Goal: Information Seeking & Learning: Learn about a topic

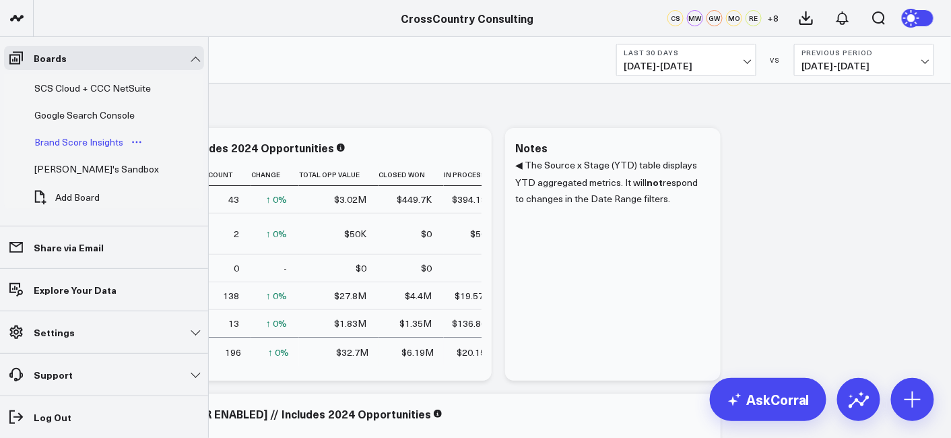
scroll to position [647, 0]
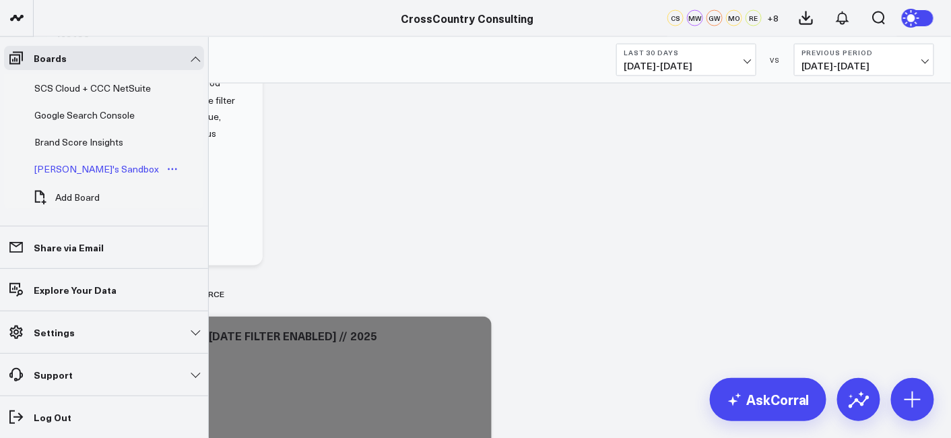
click at [84, 161] on div "[PERSON_NAME]'s Sandbox" at bounding box center [96, 169] width 131 height 16
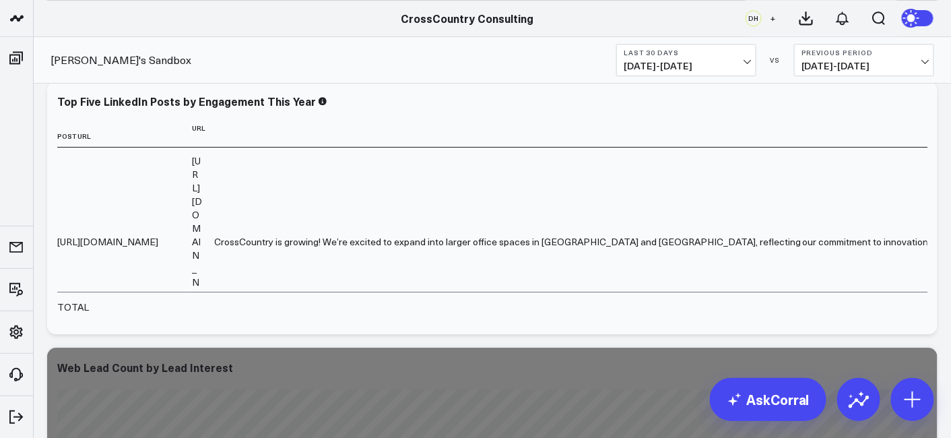
scroll to position [3261, 0]
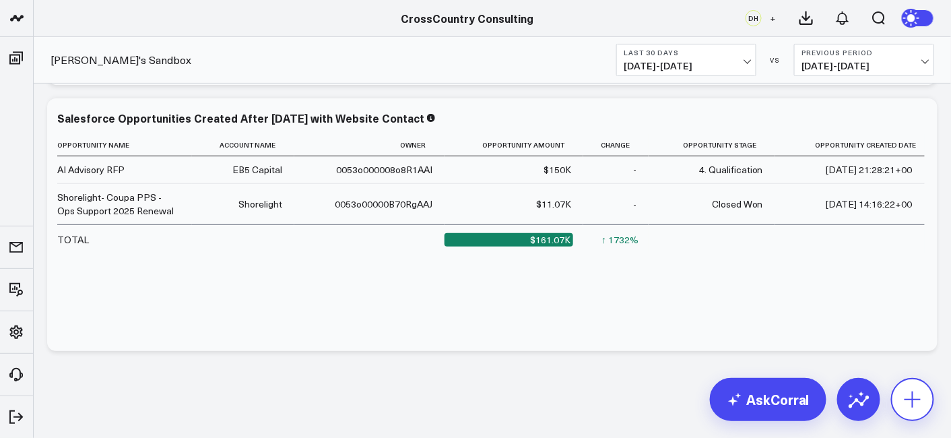
click at [907, 411] on button at bounding box center [912, 399] width 43 height 43
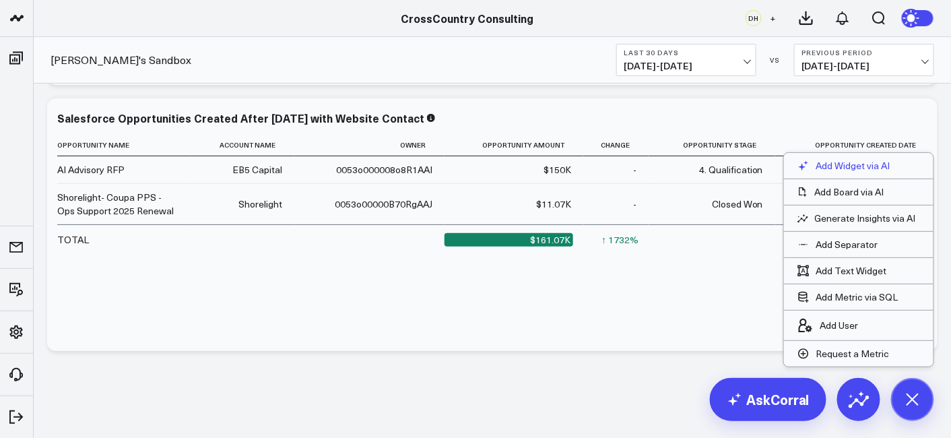
click at [847, 164] on p "Add Widget via AI" at bounding box center [854, 166] width 74 height 12
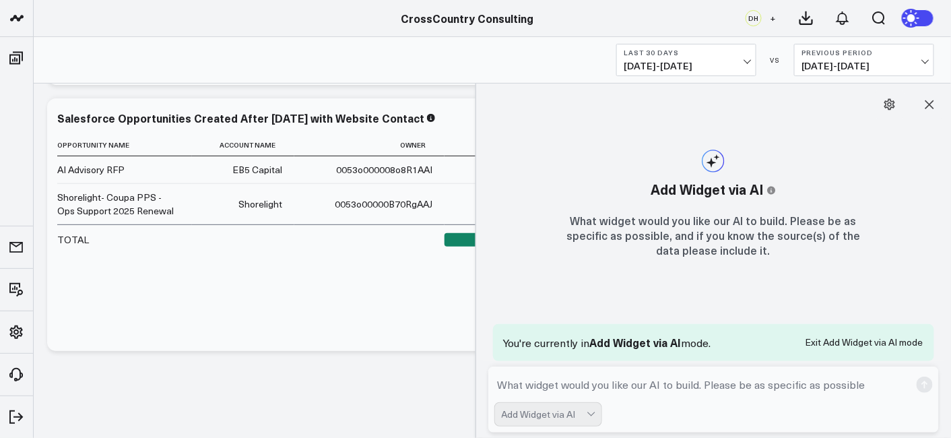
click at [548, 389] on textarea at bounding box center [703, 385] width 416 height 24
type textarea "Could you add a widget of all sprout social posts with the internal tag video -…"
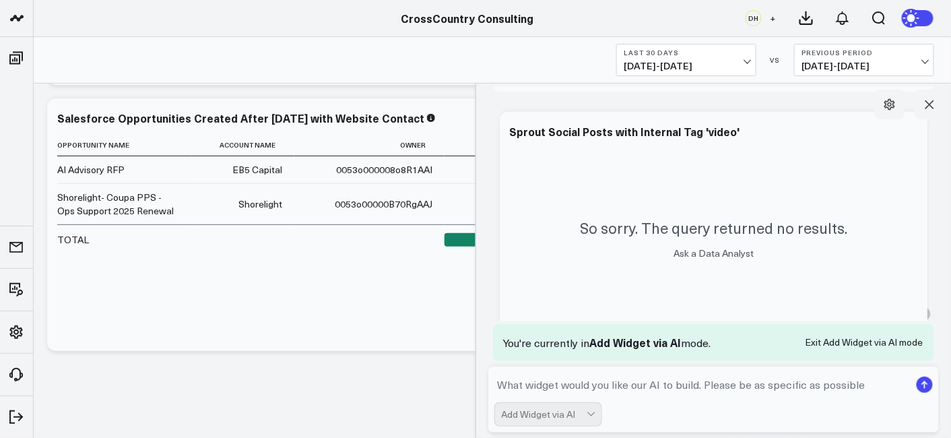
scroll to position [510, 0]
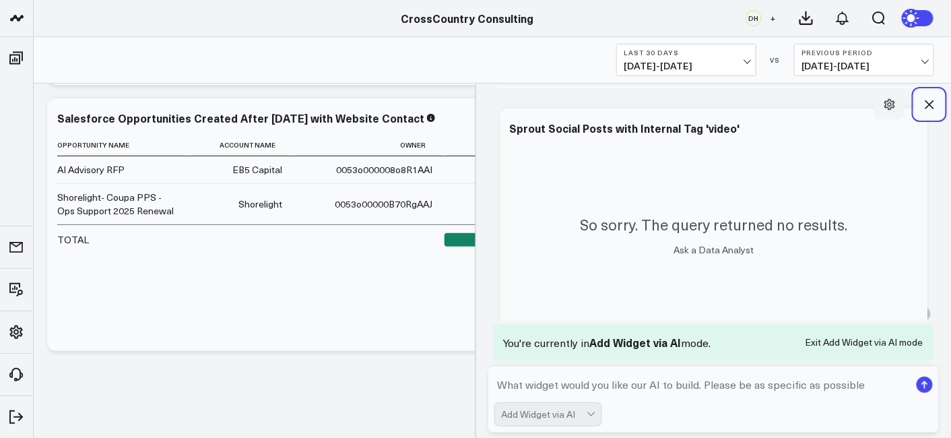
click at [925, 106] on icon at bounding box center [929, 104] width 13 height 13
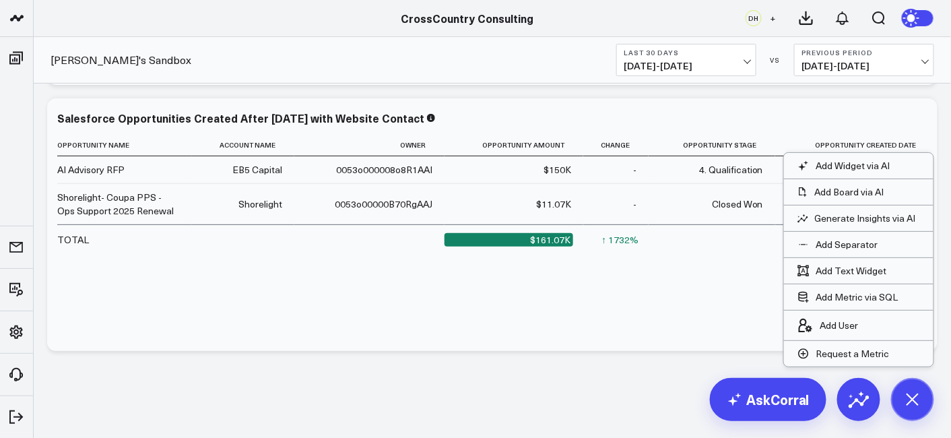
scroll to position [377, 0]
click at [920, 26] on icon at bounding box center [915, 18] width 24 height 24
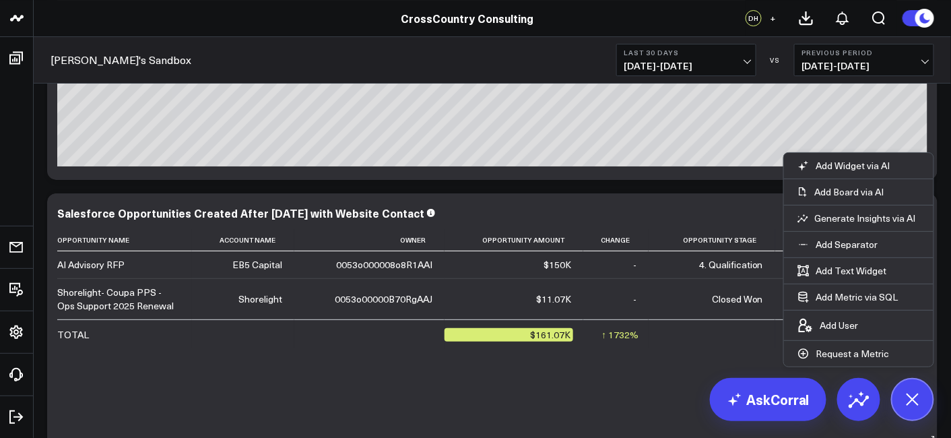
scroll to position [3166, 0]
click at [918, 403] on icon at bounding box center [912, 399] width 30 height 30
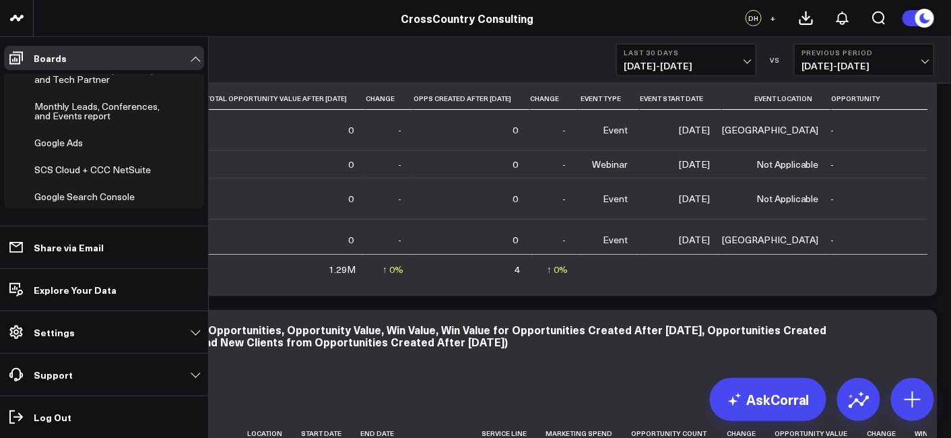
scroll to position [425, 0]
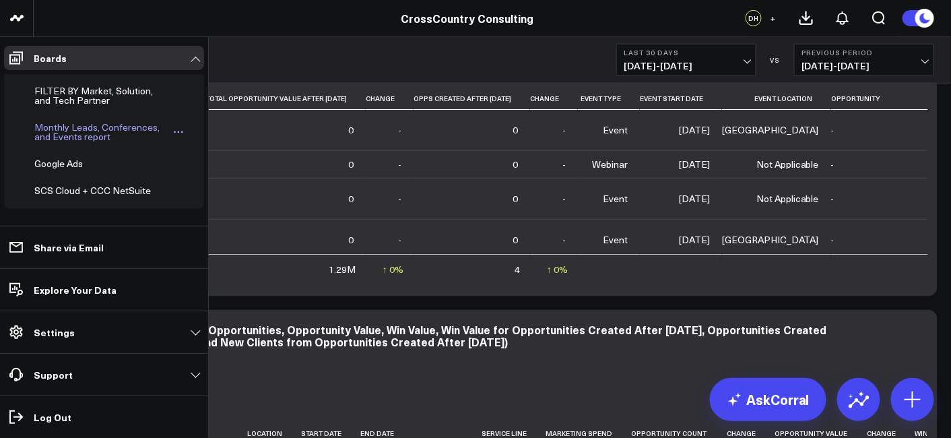
click at [73, 128] on div "Monthly Leads, Conferences, and Events report" at bounding box center [101, 132] width 141 height 26
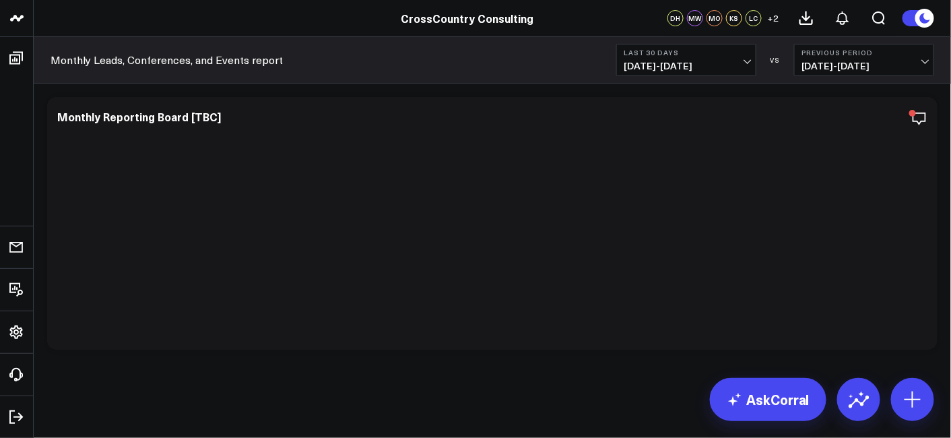
click at [673, 49] on b "Last 30 Days" at bounding box center [686, 53] width 125 height 8
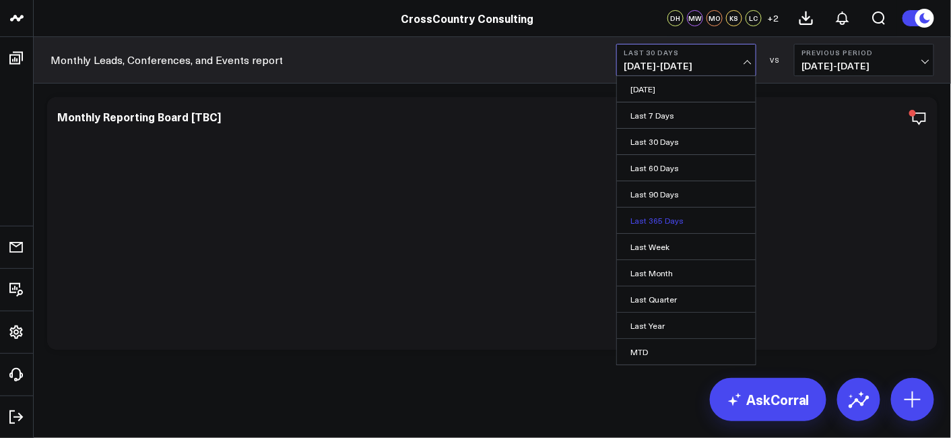
scroll to position [75, 0]
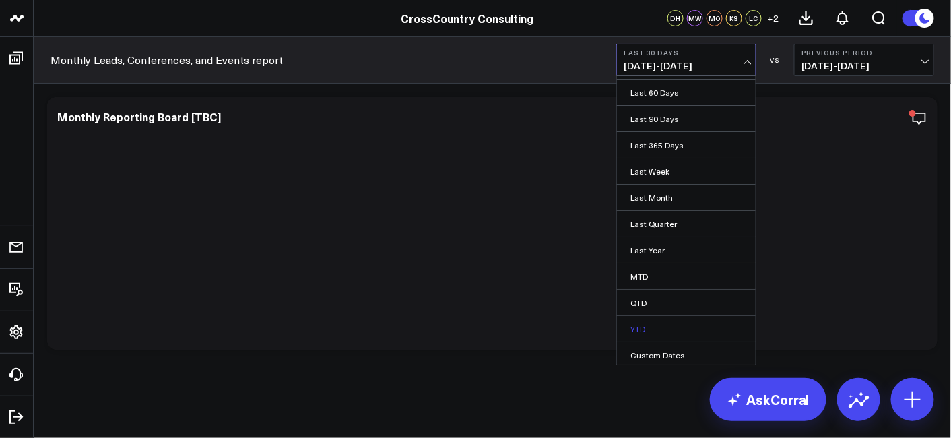
click at [654, 326] on link "YTD" at bounding box center [686, 329] width 139 height 26
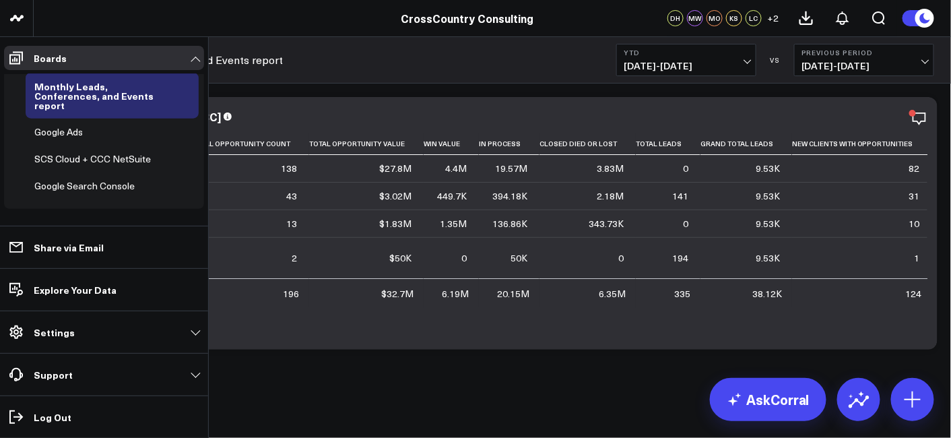
scroll to position [488, 0]
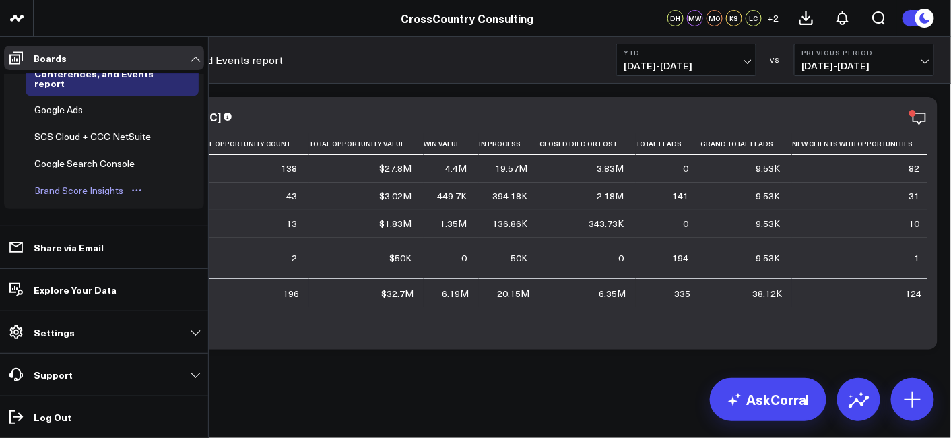
click at [68, 183] on div "Brand Score Insights" at bounding box center [79, 191] width 96 height 16
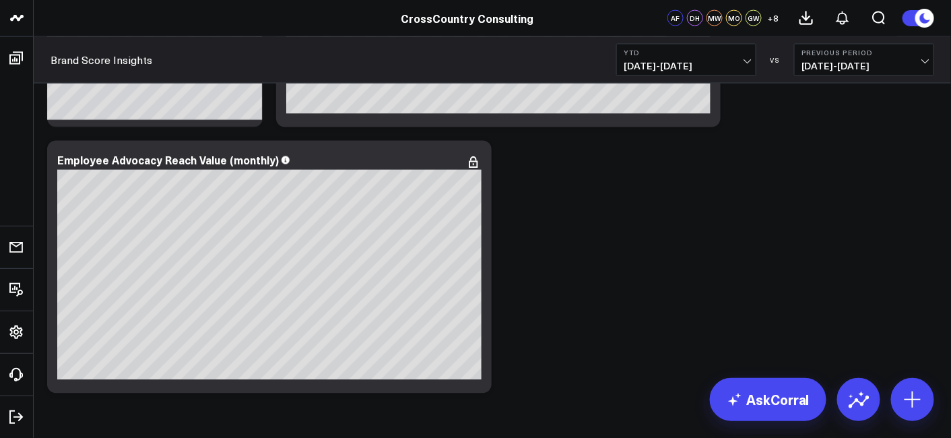
scroll to position [11921, 0]
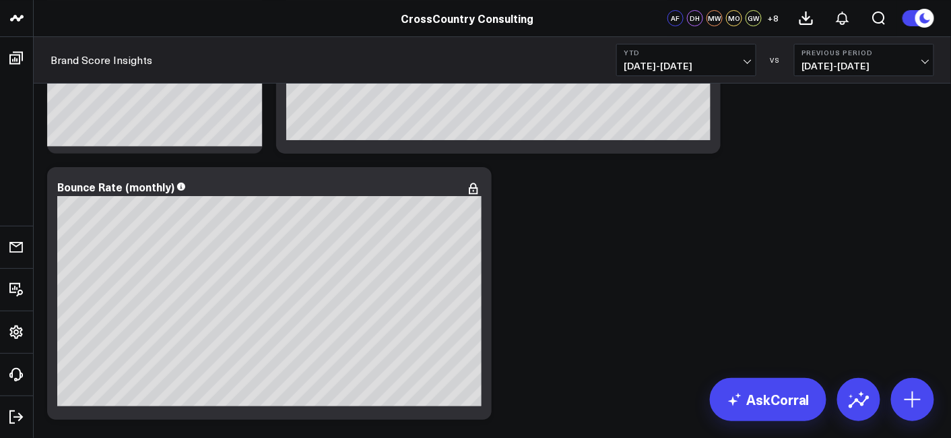
scroll to position [9612, 0]
drag, startPoint x: 627, startPoint y: 225, endPoint x: 585, endPoint y: 237, distance: 43.5
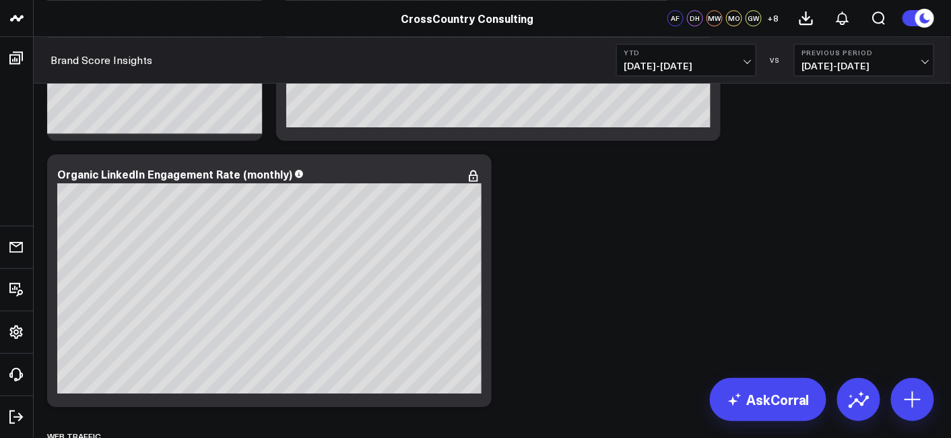
scroll to position [4494, 0]
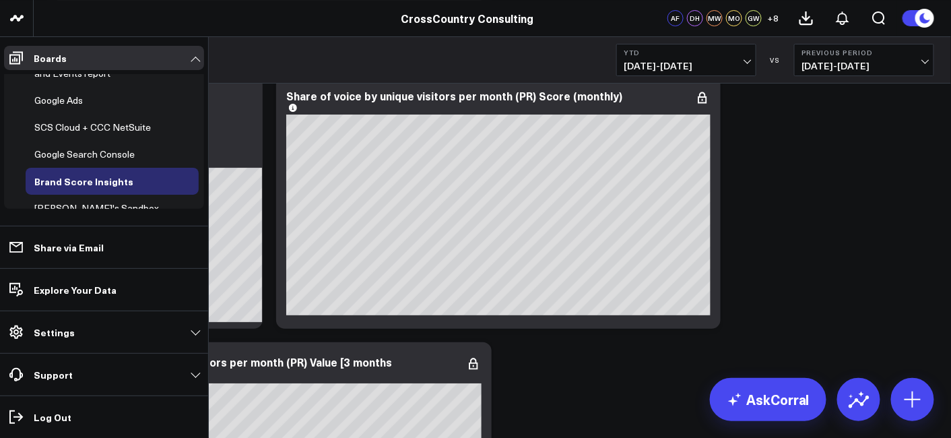
scroll to position [356, 0]
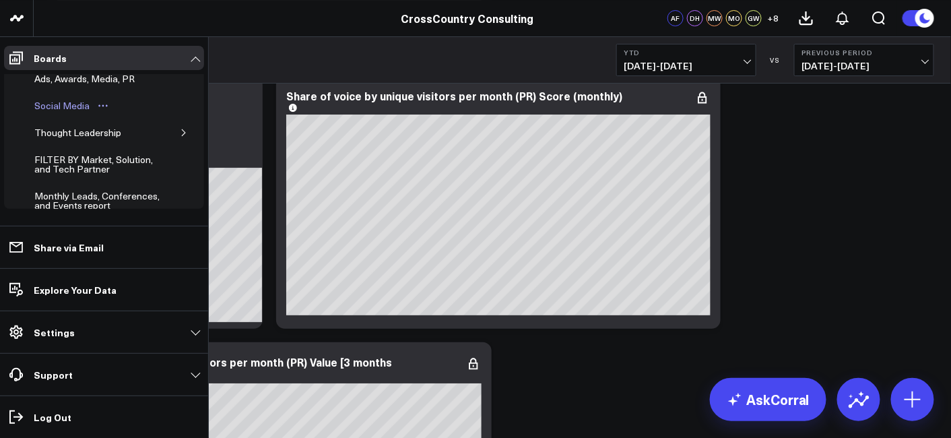
click at [66, 99] on div "Social Media" at bounding box center [62, 106] width 62 height 16
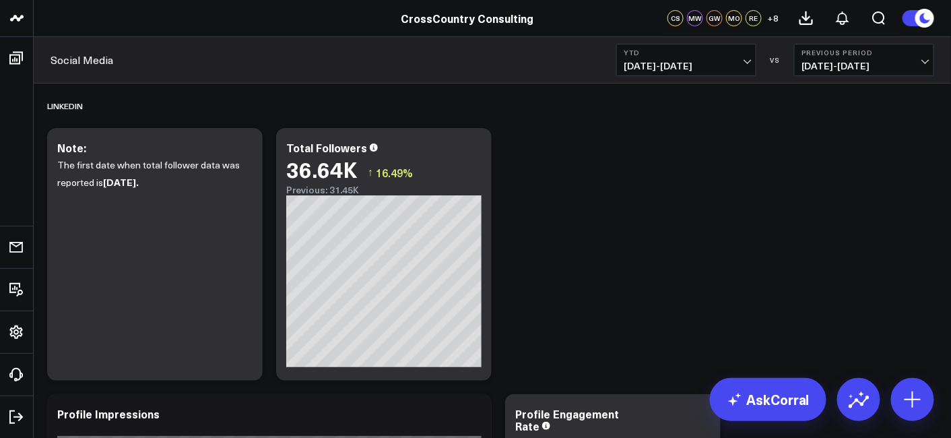
click at [337, 74] on div "Social Media YTD [DATE] - [DATE] VS Previous Period [DATE] - [DATE]" at bounding box center [493, 60] width 918 height 46
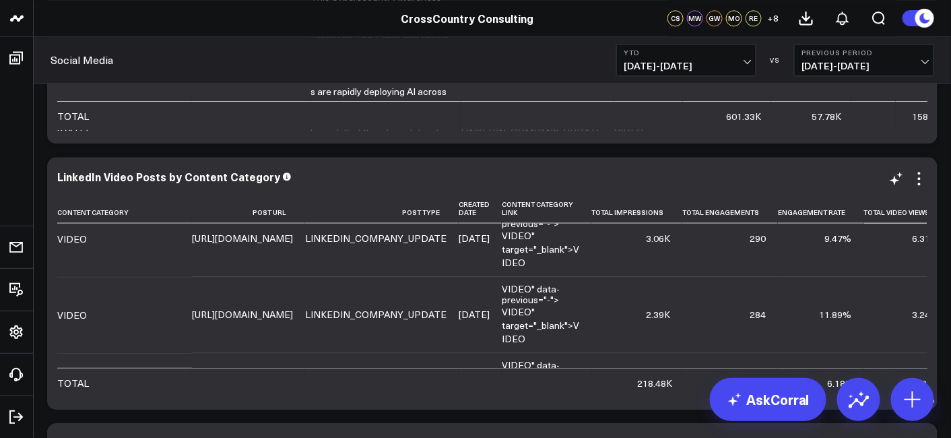
scroll to position [558, 0]
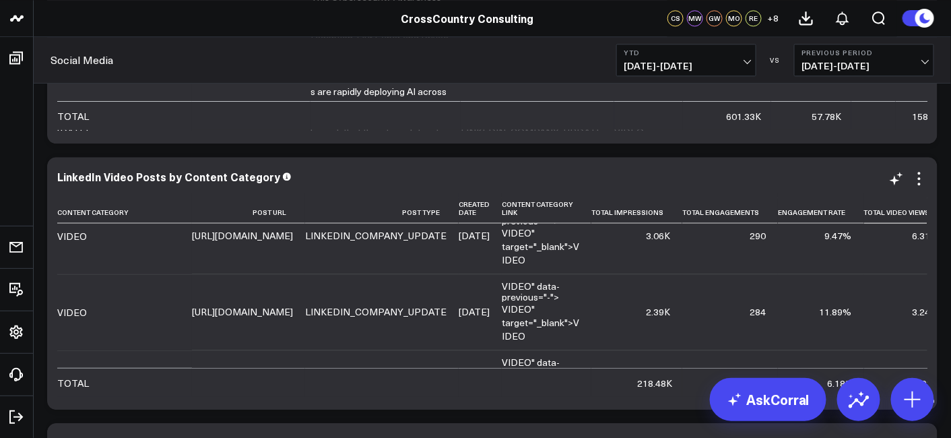
click at [532, 315] on link "VIDEO" at bounding box center [517, 308] width 30 height 13
click at [304, 38] on div "Social Media YTD [DATE] - [DATE] VS Previous Period [DATE] - [DATE]" at bounding box center [493, 60] width 918 height 46
